Goal: Task Accomplishment & Management: Manage account settings

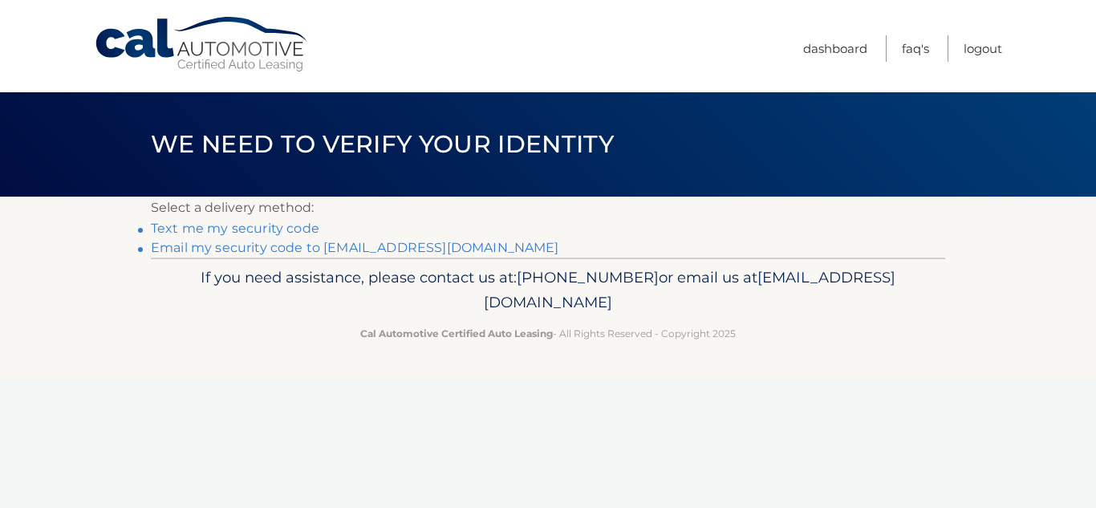
click at [381, 245] on link "**********" at bounding box center [355, 247] width 408 height 15
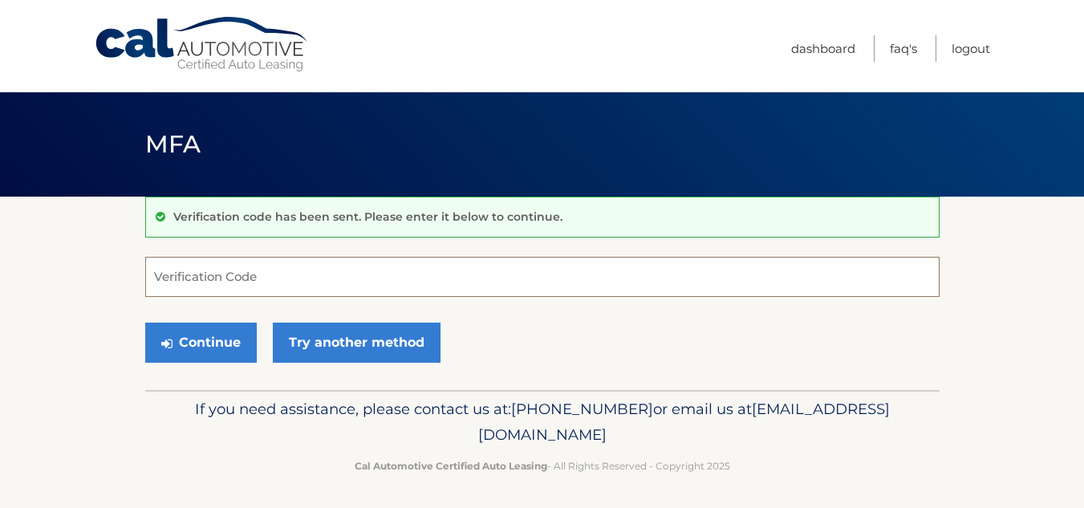
click at [286, 272] on input "Verification Code" at bounding box center [542, 277] width 794 height 40
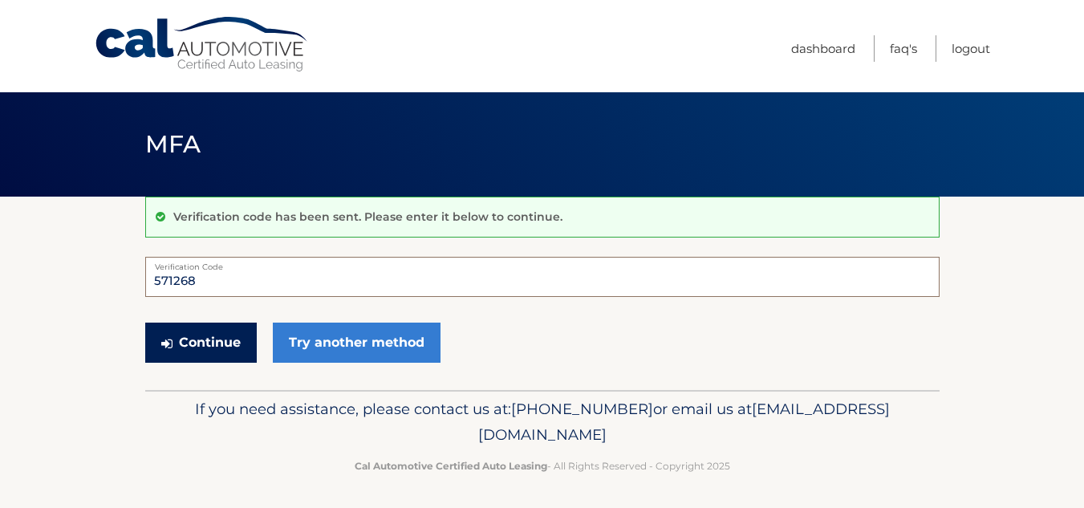
type input "571268"
click at [239, 342] on button "Continue" at bounding box center [200, 342] width 111 height 40
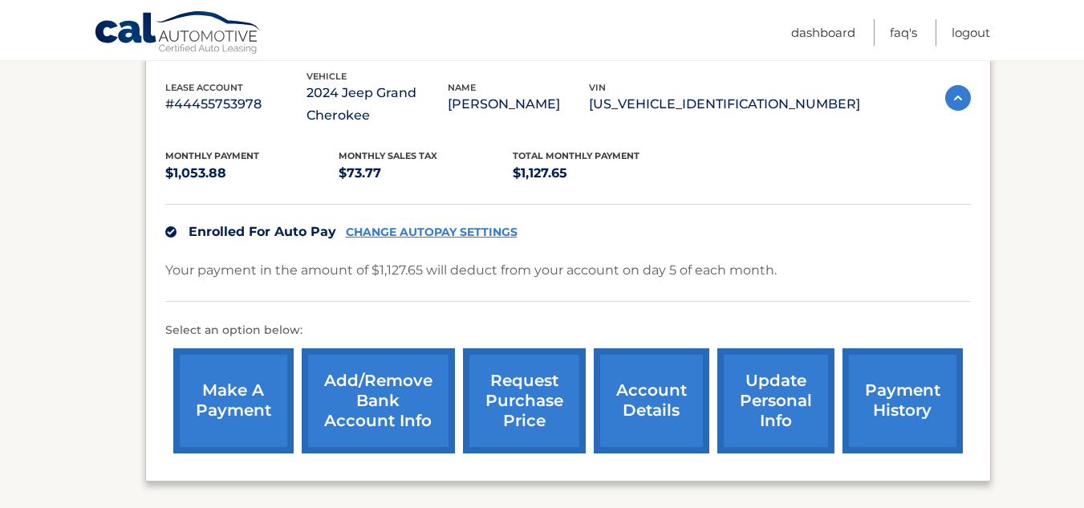
scroll to position [302, 0]
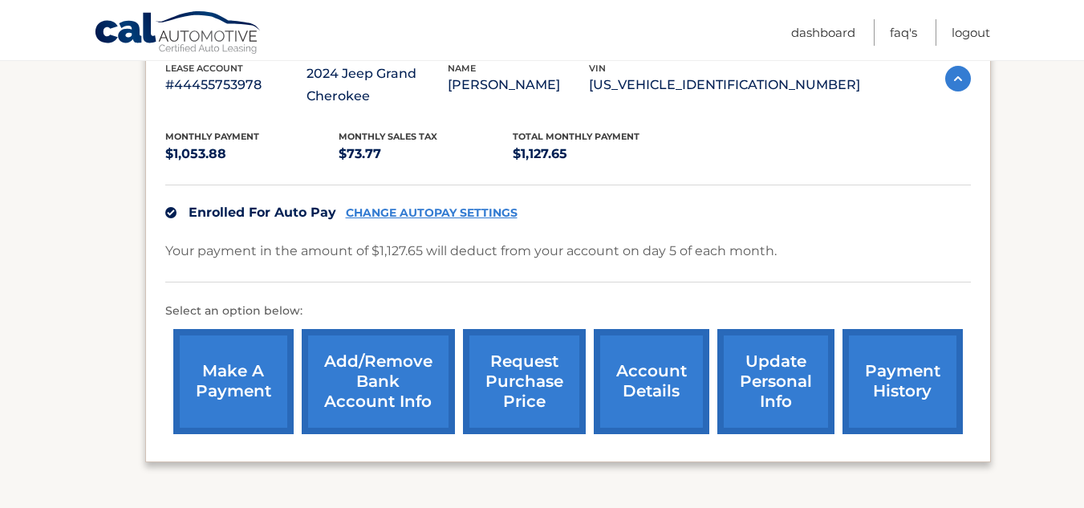
click at [663, 382] on link "account details" at bounding box center [650, 381] width 115 height 105
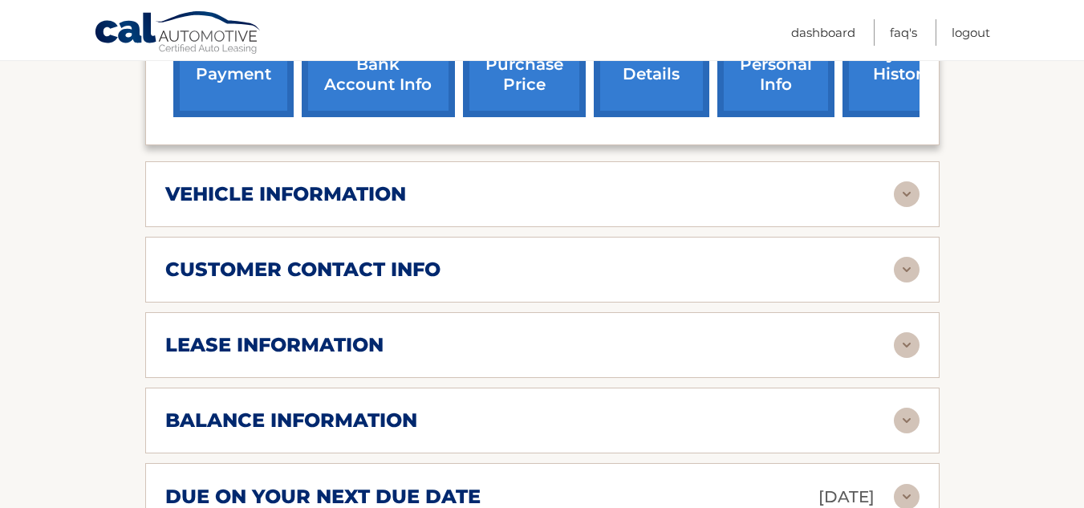
scroll to position [709, 0]
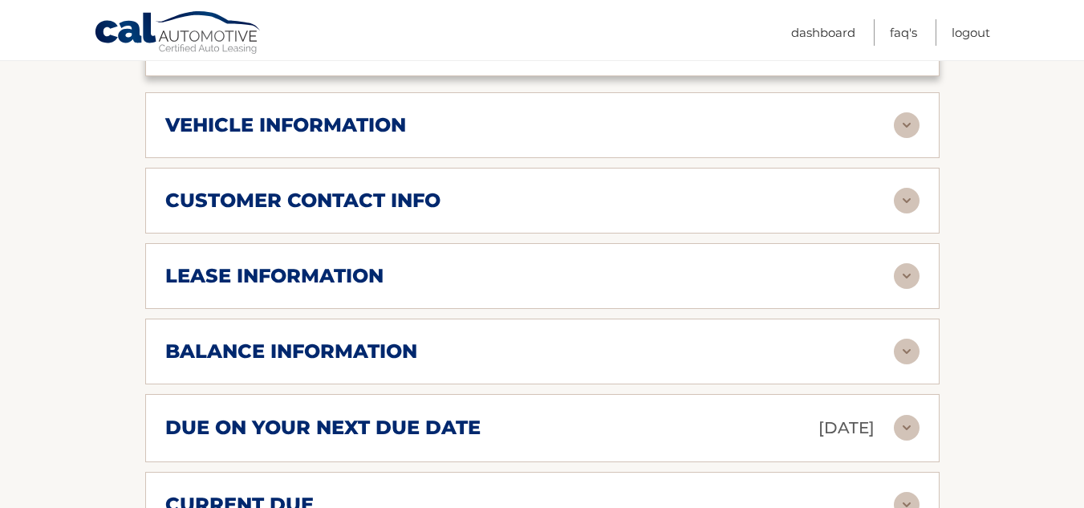
click at [908, 276] on img at bounding box center [906, 276] width 26 height 26
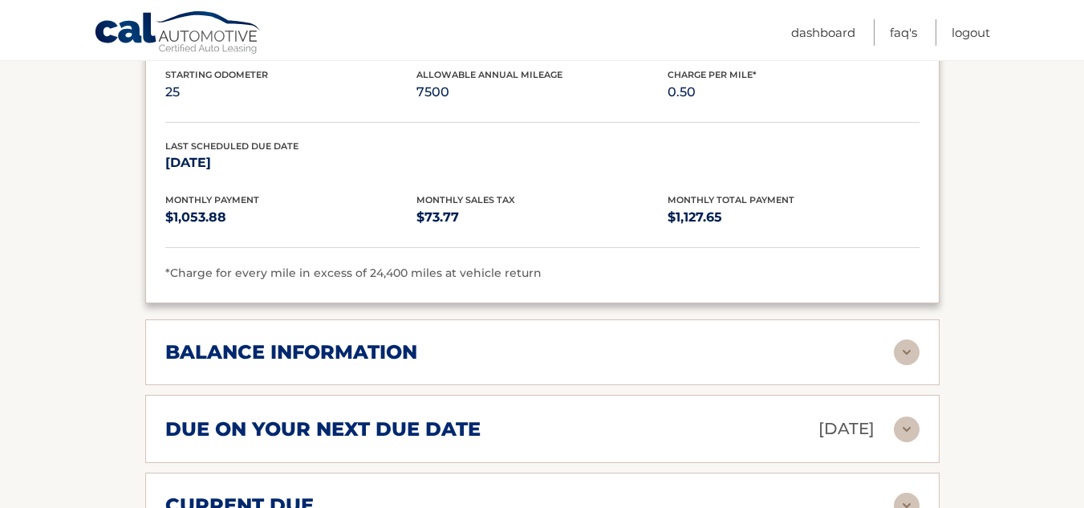
scroll to position [1049, 0]
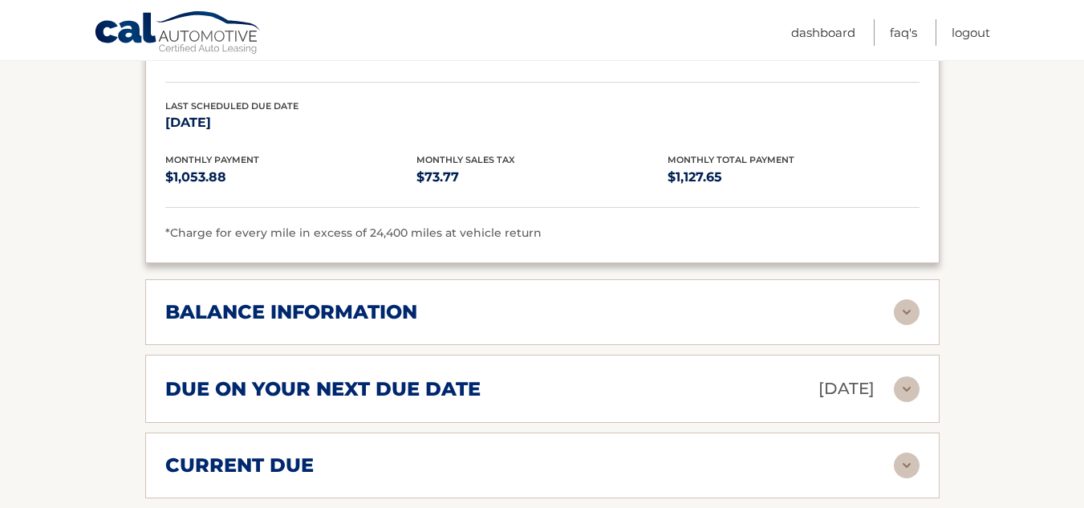
click at [917, 309] on img at bounding box center [906, 312] width 26 height 26
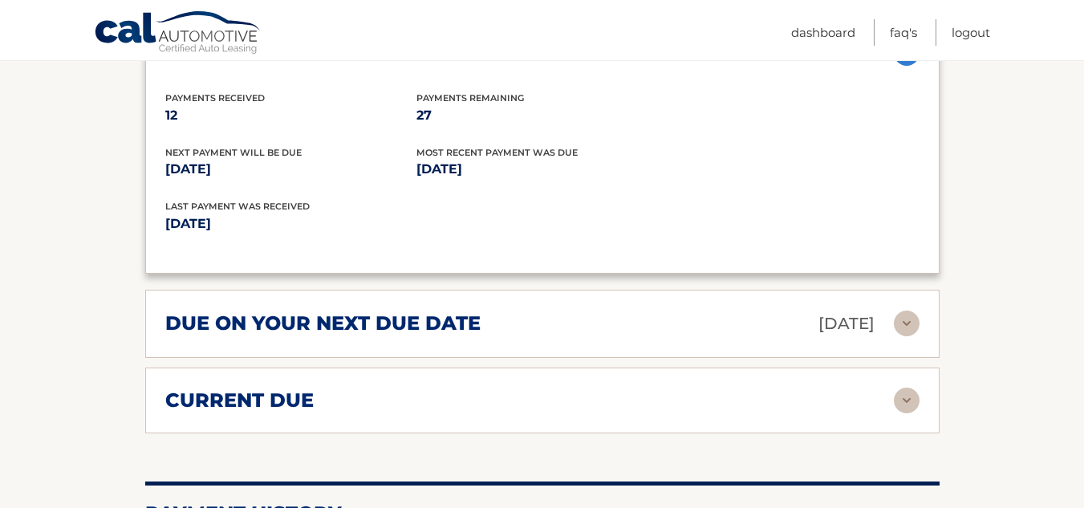
scroll to position [1345, 0]
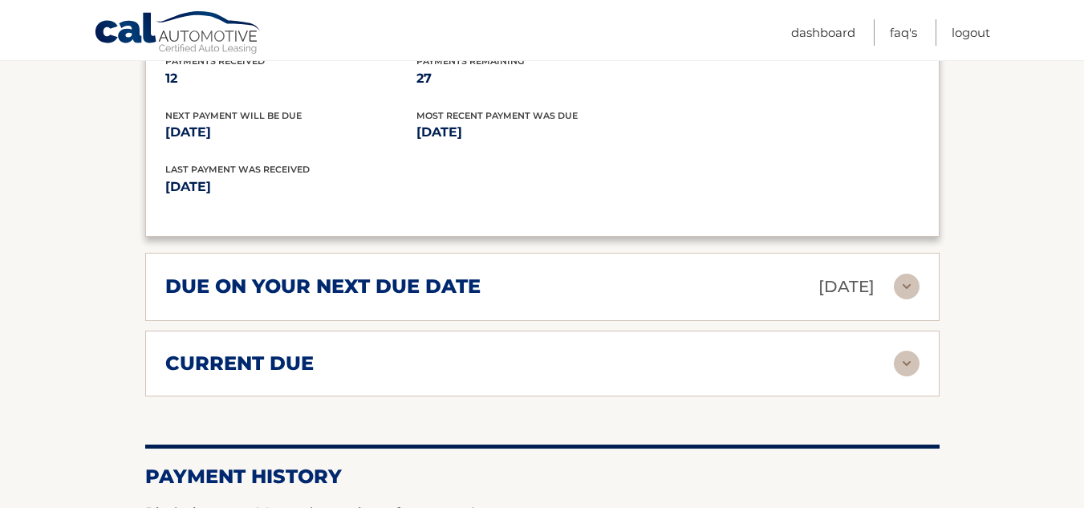
click at [904, 363] on img at bounding box center [906, 363] width 26 height 26
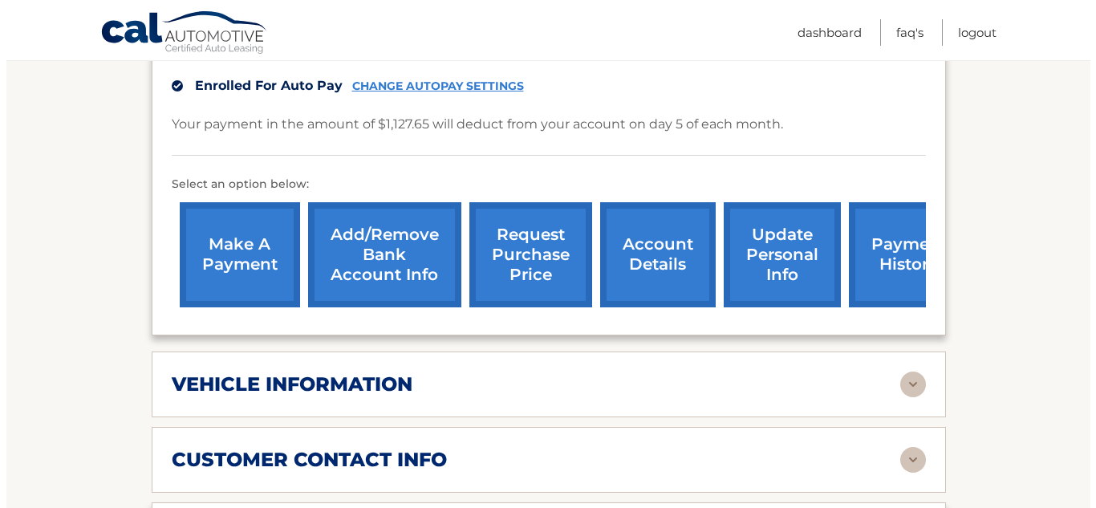
scroll to position [430, 0]
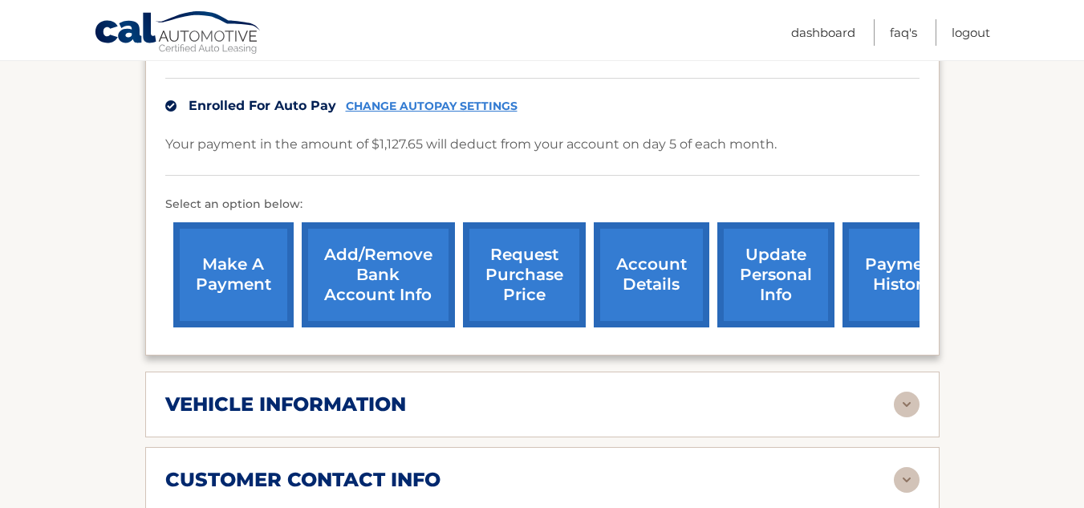
click at [517, 284] on link "request purchase price" at bounding box center [524, 274] width 123 height 105
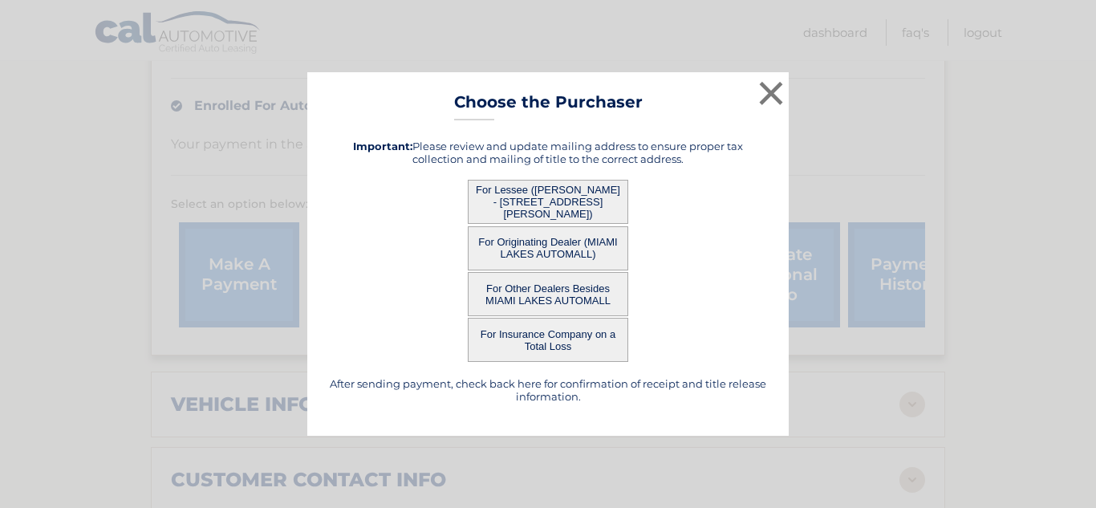
click at [573, 192] on button "For Lessee ([PERSON_NAME] - [STREET_ADDRESS][PERSON_NAME])" at bounding box center [548, 202] width 160 height 44
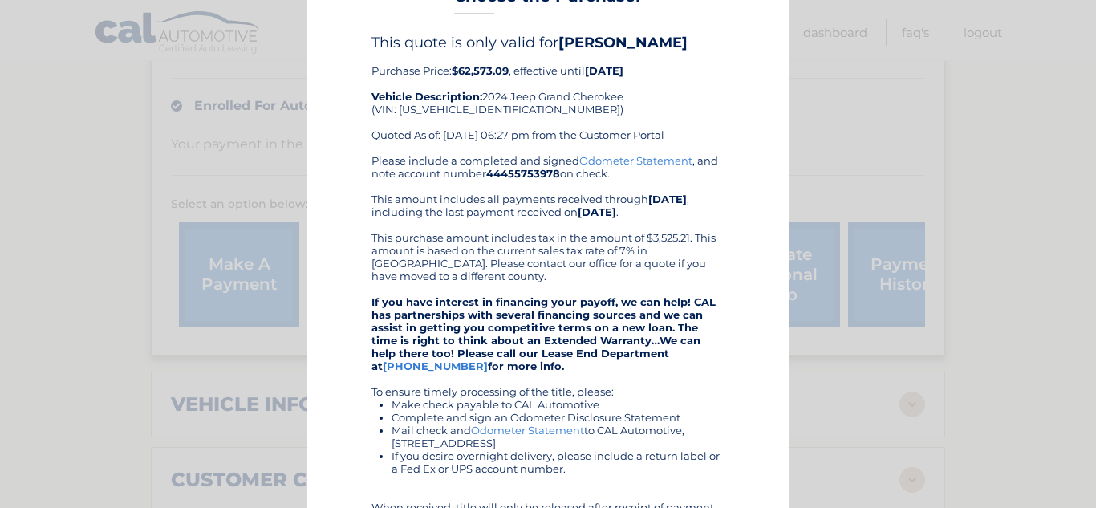
scroll to position [9, 0]
